Goal: Understand process/instructions

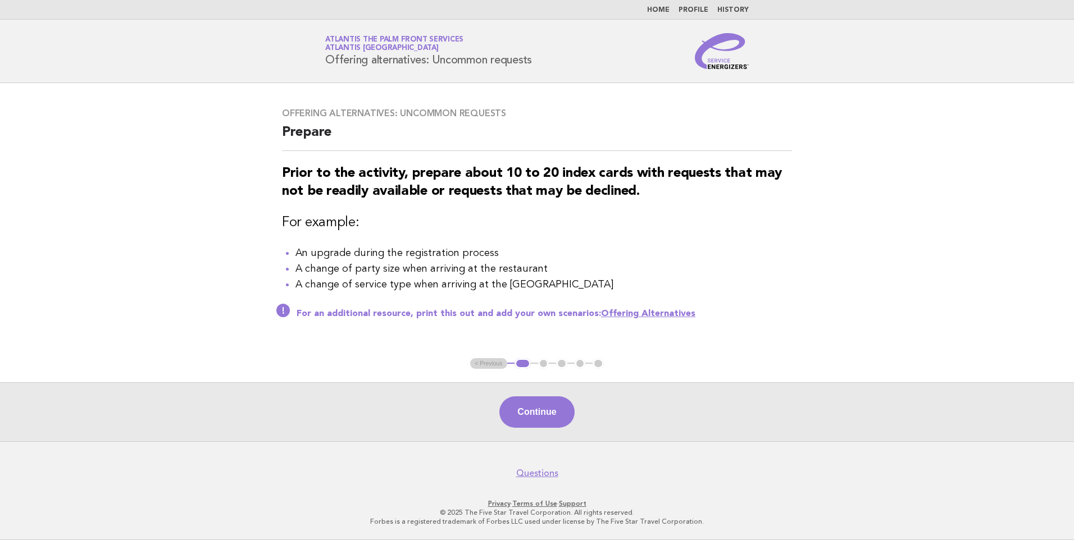
click at [661, 12] on link "Home" at bounding box center [658, 10] width 22 height 7
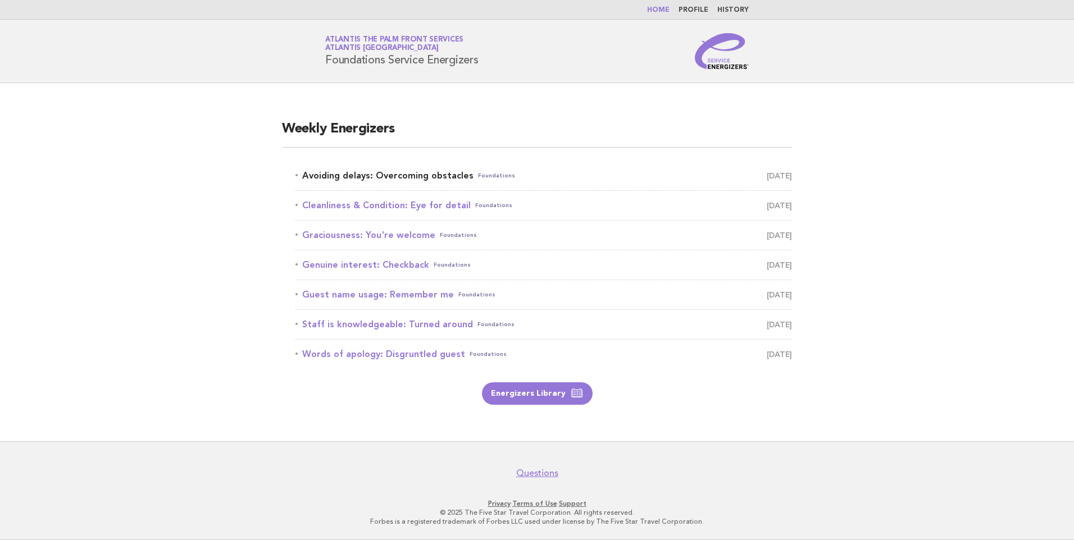
click at [396, 172] on link "Avoiding delays: Overcoming obstacles Foundations October 5" at bounding box center [543, 176] width 497 height 16
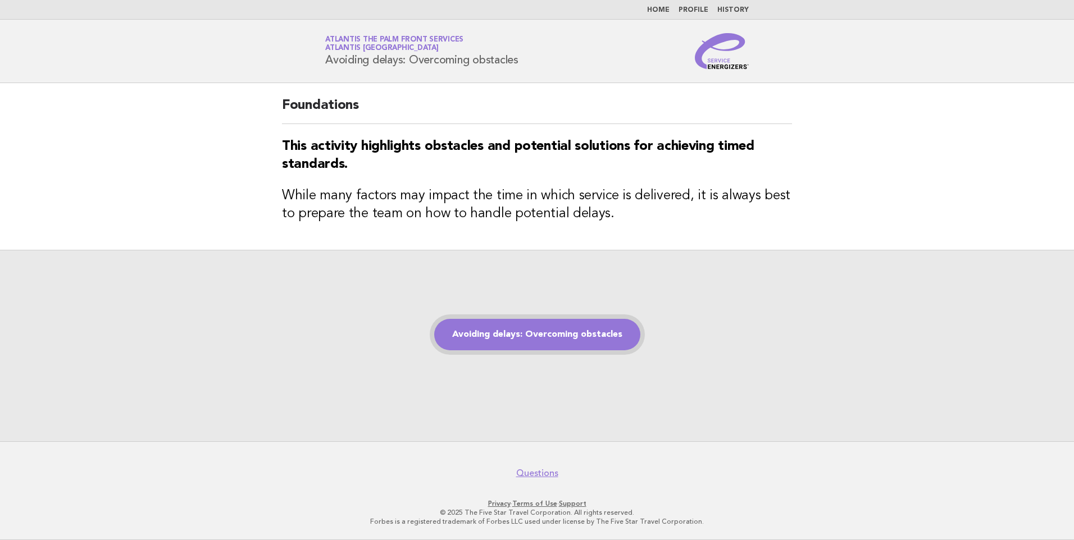
click at [526, 329] on link "Avoiding delays: Overcoming obstacles" at bounding box center [537, 334] width 206 height 31
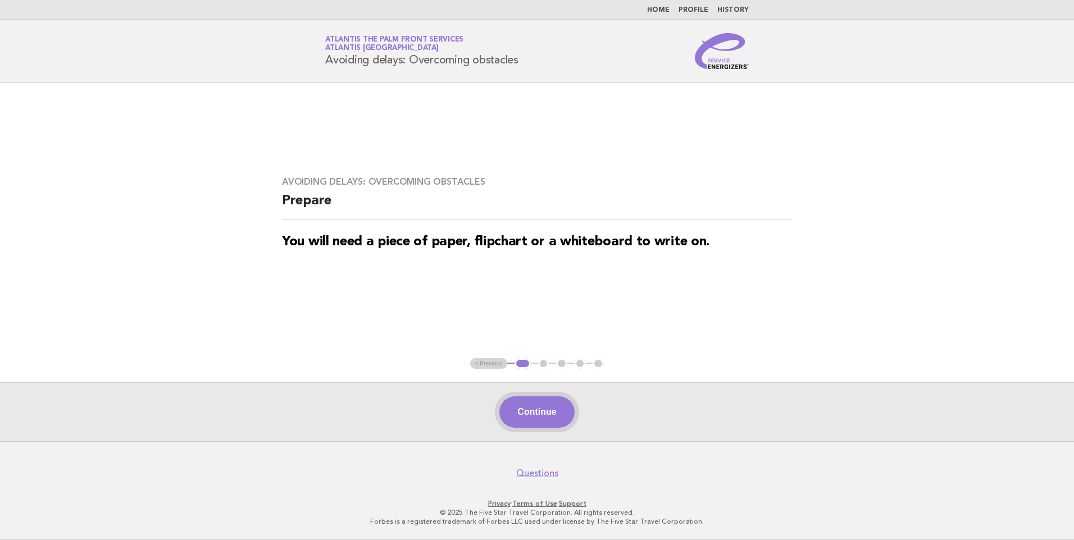
click at [525, 408] on button "Continue" at bounding box center [536, 412] width 75 height 31
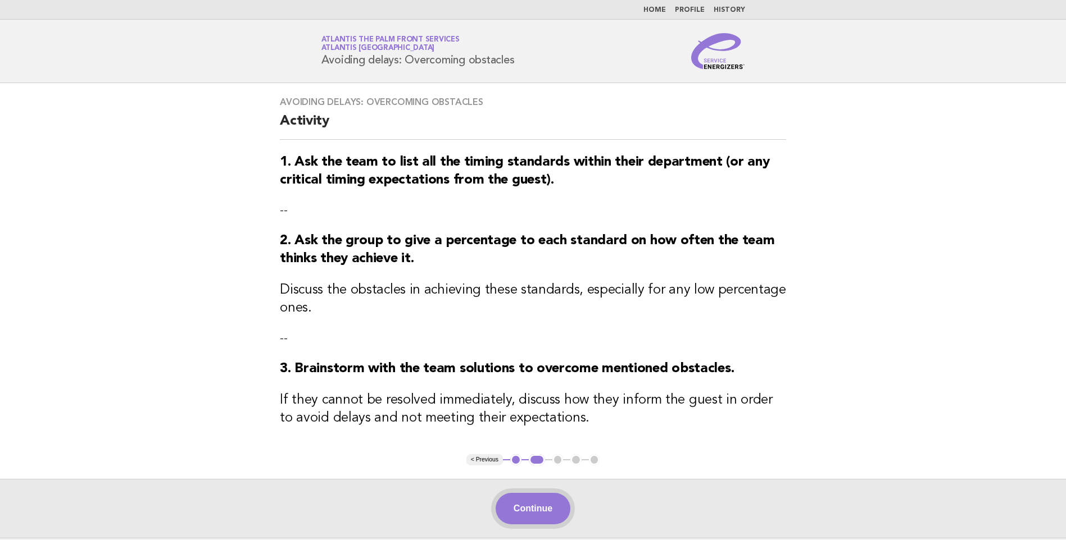
click at [538, 507] on button "Continue" at bounding box center [532, 508] width 75 height 31
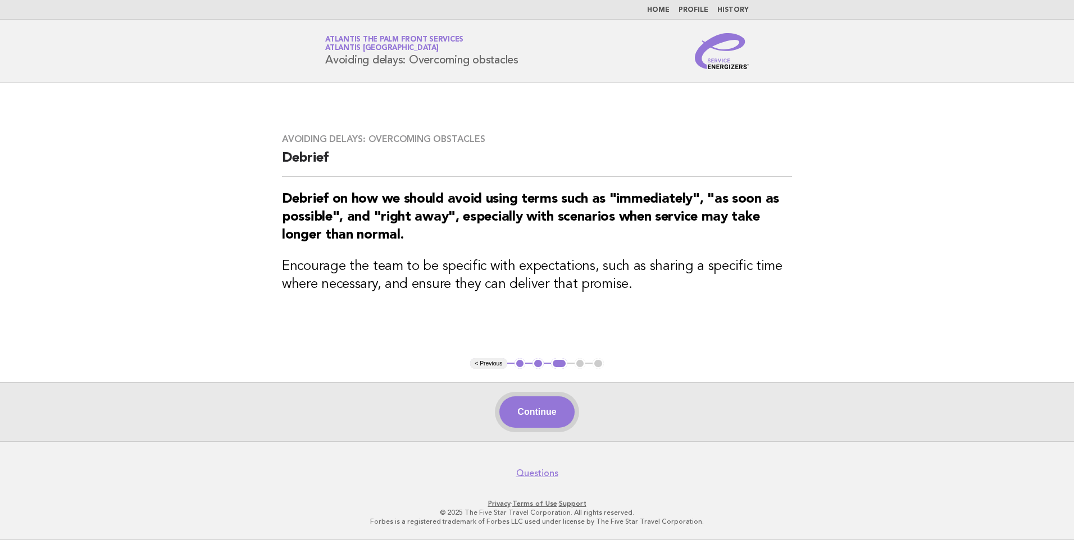
click at [548, 408] on button "Continue" at bounding box center [536, 412] width 75 height 31
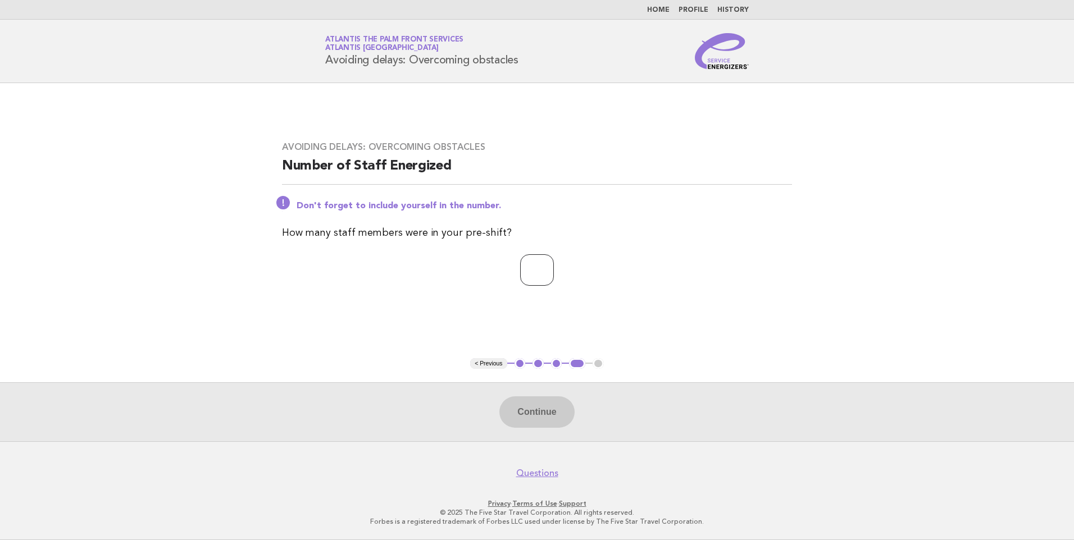
click at [529, 267] on input "number" at bounding box center [537, 269] width 34 height 31
type input "*"
click at [540, 413] on button "Continue" at bounding box center [536, 412] width 75 height 31
